Goal: Task Accomplishment & Management: Use online tool/utility

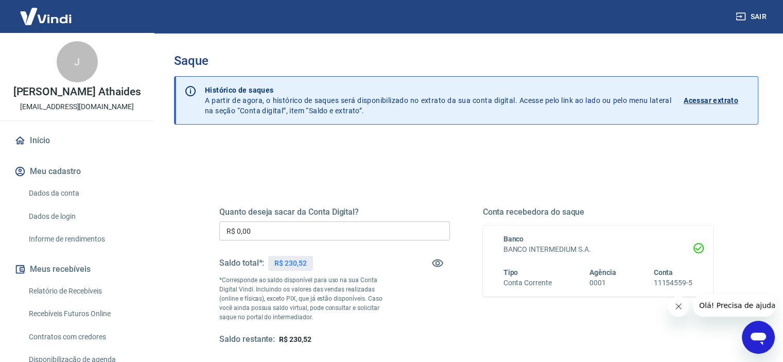
drag, startPoint x: 250, startPoint y: 235, endPoint x: 34, endPoint y: 204, distance: 217.7
click at [116, 211] on div "Sair J [PERSON_NAME] [EMAIL_ADDRESS][DOMAIN_NAME] Início Meu cadastro Dados da …" at bounding box center [391, 181] width 783 height 362
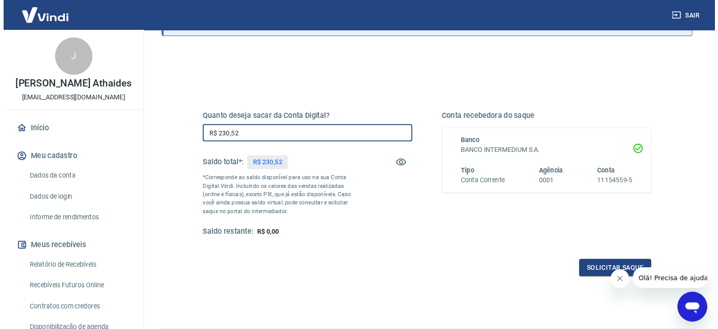
scroll to position [103, 0]
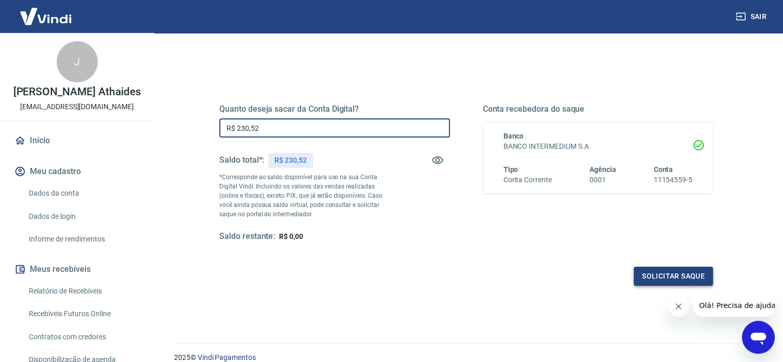
type input "R$ 230,52"
click at [657, 271] on button "Solicitar saque" at bounding box center [672, 276] width 79 height 19
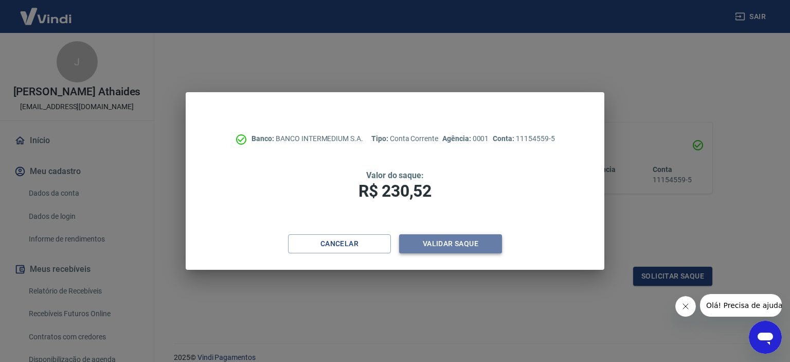
click at [458, 242] on button "Validar saque" at bounding box center [450, 243] width 103 height 19
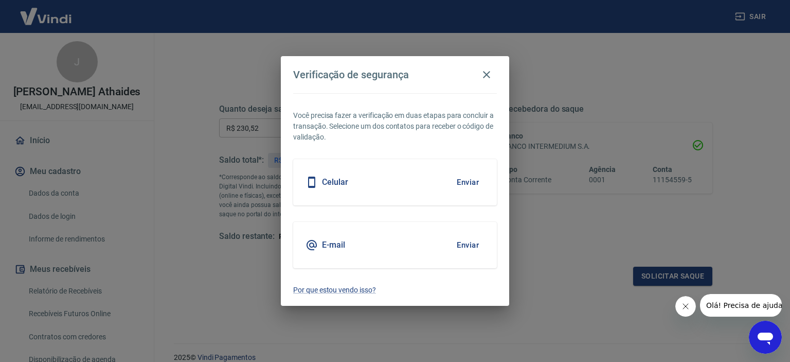
drag, startPoint x: 459, startPoint y: 240, endPoint x: 504, endPoint y: 241, distance: 44.8
click at [460, 240] on button "Enviar" at bounding box center [467, 245] width 33 height 22
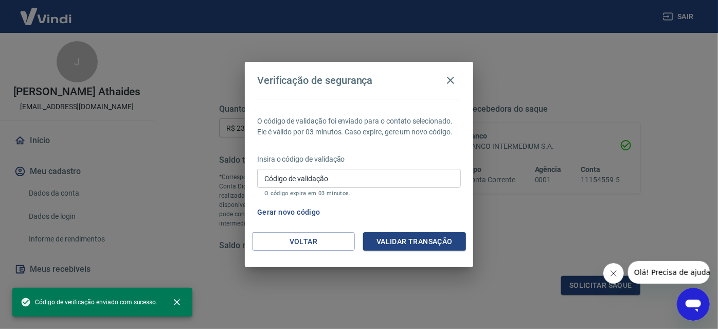
click at [366, 181] on input "Código de validação" at bounding box center [359, 178] width 204 height 19
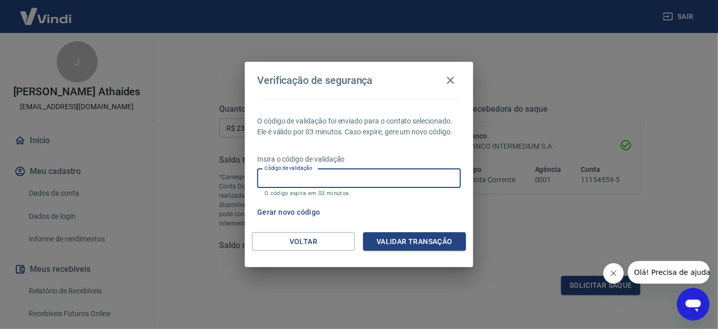
paste input "965579"
type input "965579"
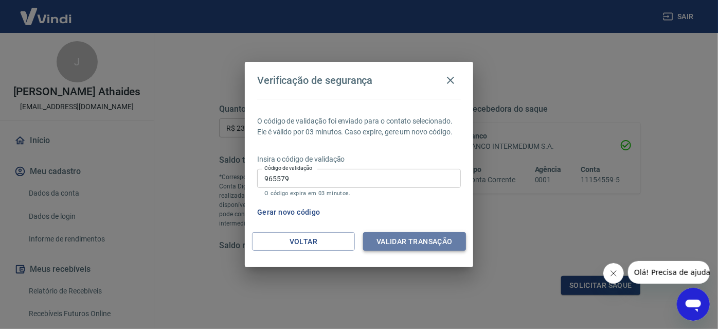
click at [446, 246] on button "Validar transação" at bounding box center [414, 241] width 103 height 19
